Goal: Task Accomplishment & Management: Manage account settings

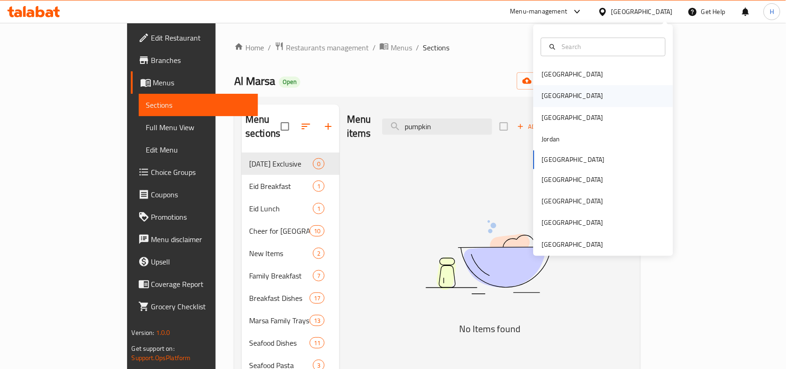
click at [576, 98] on div "[GEOGRAPHIC_DATA]" at bounding box center [604, 95] width 140 height 21
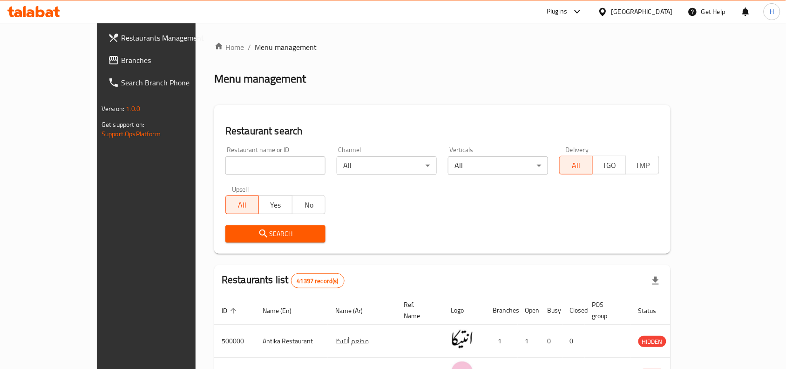
click at [121, 58] on span "Branches" at bounding box center [171, 60] width 100 height 11
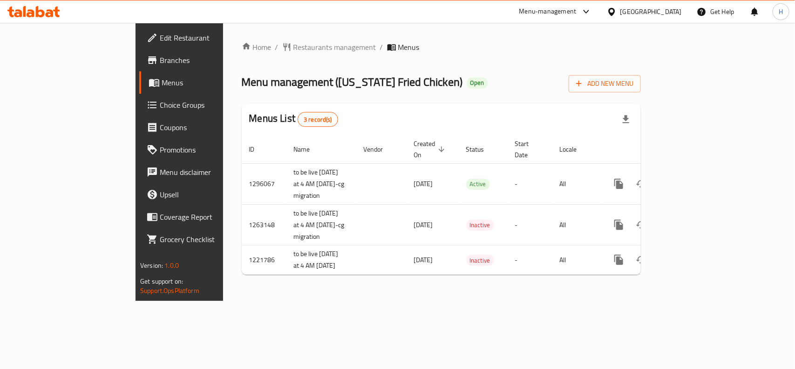
click at [615, 11] on icon at bounding box center [611, 11] width 7 height 8
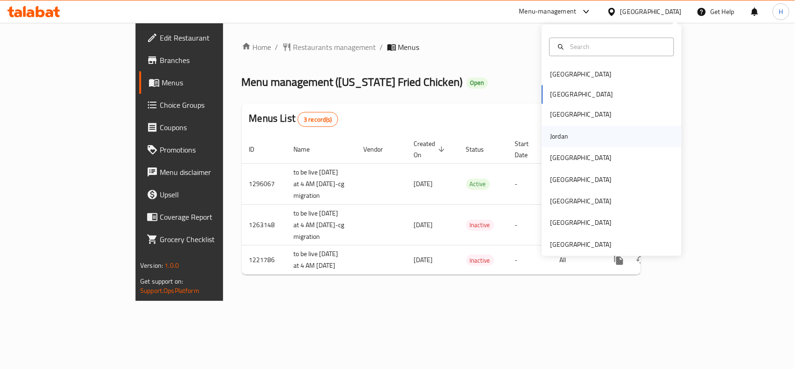
click at [590, 138] on div "Jordan" at bounding box center [612, 135] width 140 height 21
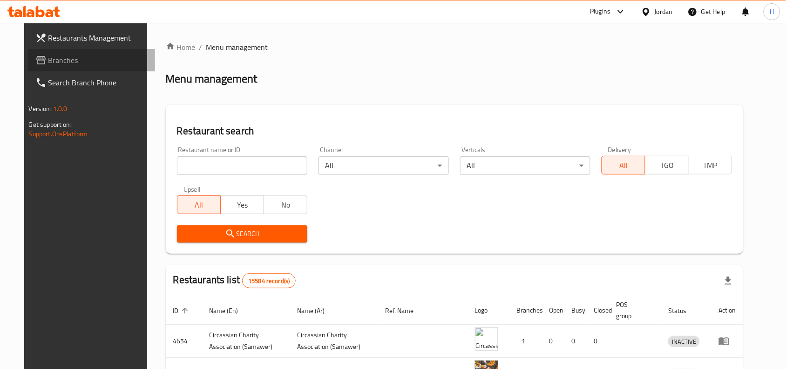
click at [87, 52] on link "Branches" at bounding box center [92, 60] width 128 height 22
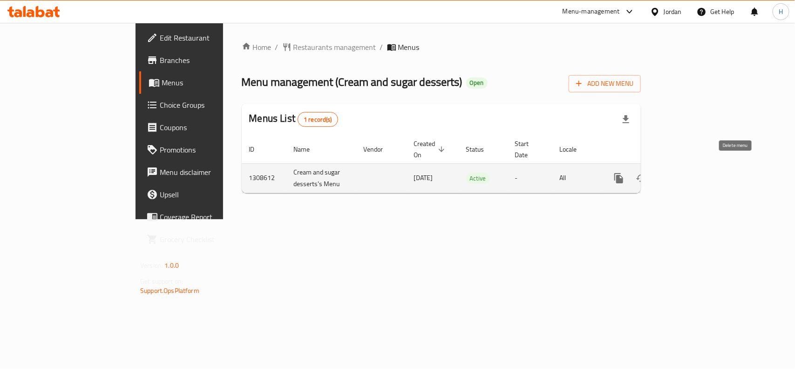
click at [675, 171] on button "enhanced table" at bounding box center [664, 178] width 22 height 22
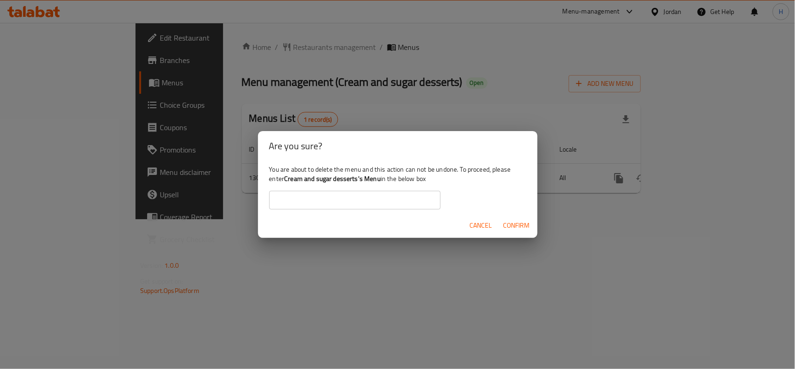
click at [487, 220] on span "Cancel" at bounding box center [481, 225] width 22 height 12
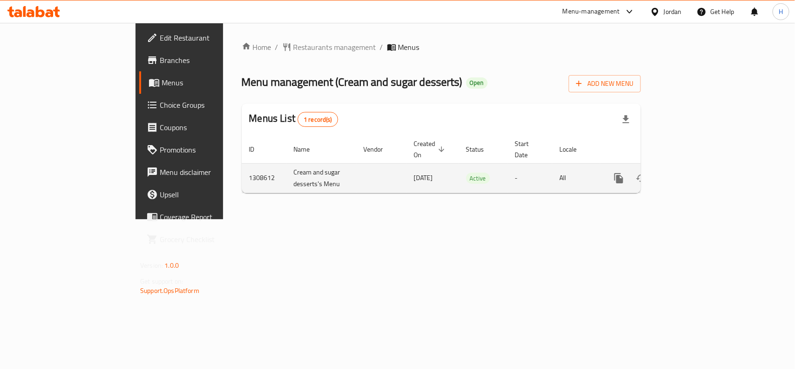
click at [697, 167] on link "enhanced table" at bounding box center [686, 178] width 22 height 22
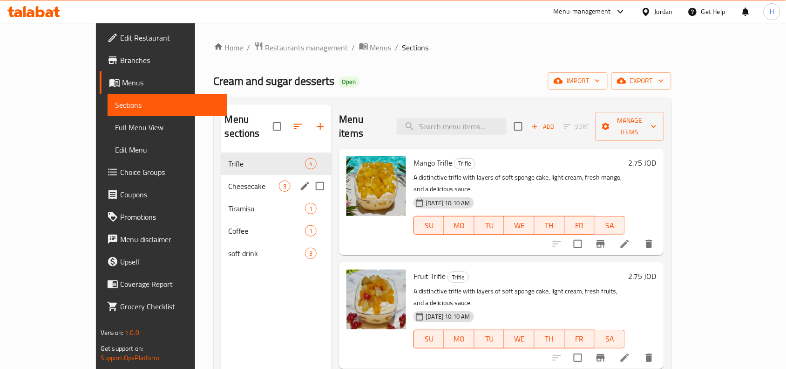
click at [221, 179] on div "Cheesecake 3" at bounding box center [276, 186] width 111 height 22
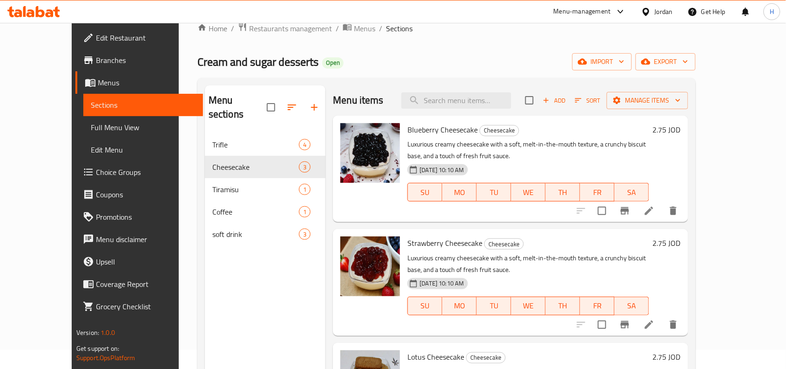
scroll to position [14, 0]
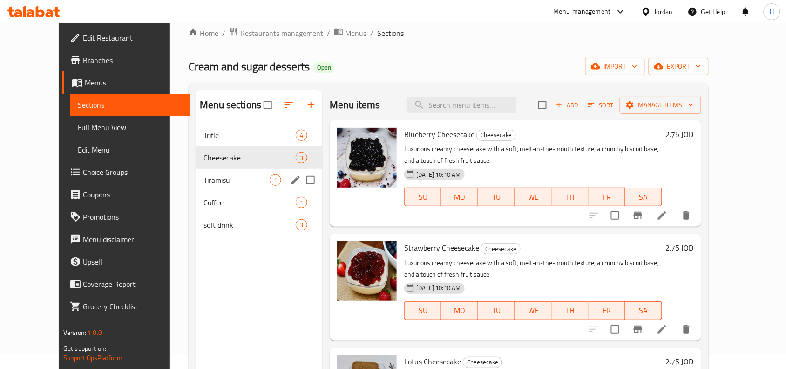
click at [234, 178] on span "Tiramisu" at bounding box center [237, 179] width 66 height 11
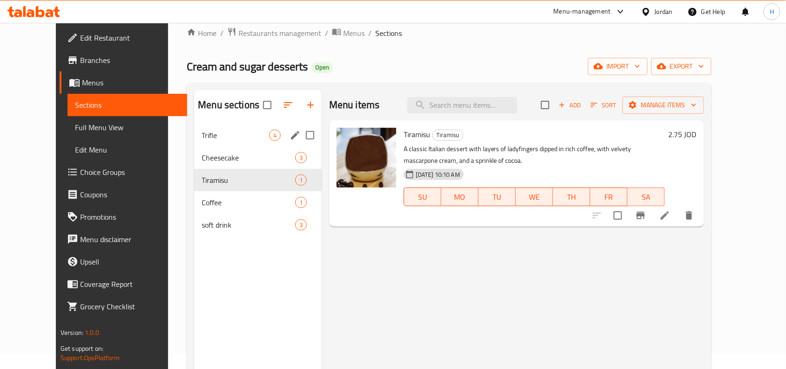
click at [223, 127] on div "Trifle 4" at bounding box center [258, 135] width 128 height 22
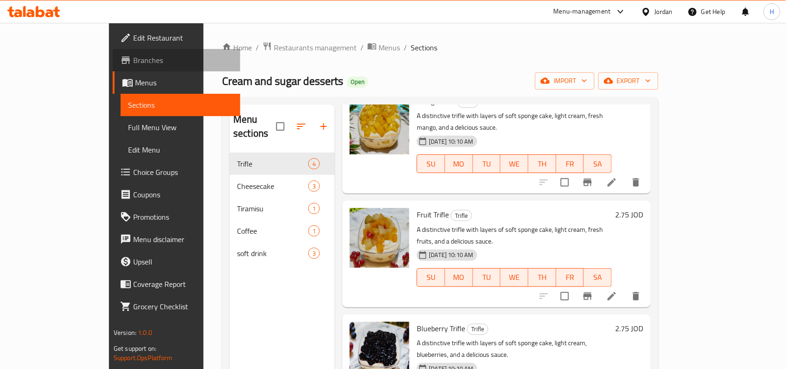
click at [113, 68] on link "Branches" at bounding box center [177, 60] width 128 height 22
